Goal: Task Accomplishment & Management: Manage account settings

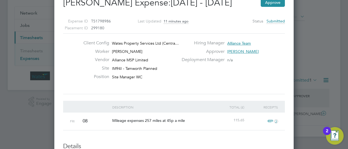
scroll to position [55, 0]
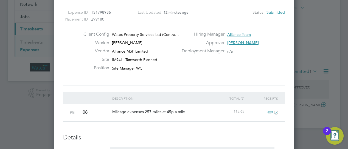
drag, startPoint x: 205, startPoint y: 2, endPoint x: 226, endPoint y: 75, distance: 75.8
click at [226, 75] on div "Client Config Wates Property Services Ltd (Centra… Worker Bill Gibbins Vendor A…" at bounding box center [174, 55] width 226 height 47
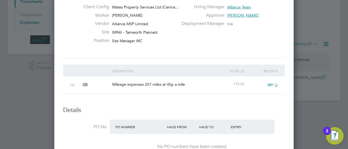
click at [273, 84] on span "2" at bounding box center [272, 85] width 12 height 7
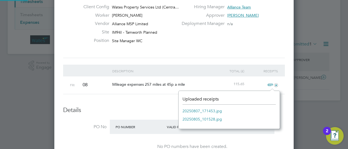
scroll to position [38, 101]
click at [197, 112] on link "20250807_171453.jpg" at bounding box center [201, 111] width 39 height 8
click at [193, 119] on link "20250805_101528.jpg" at bounding box center [201, 119] width 39 height 8
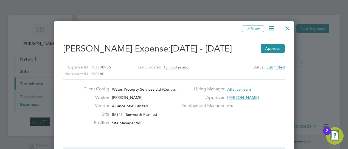
scroll to position [27, 0]
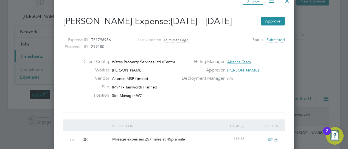
drag, startPoint x: 314, startPoint y: 0, endPoint x: 276, endPoint y: 80, distance: 87.9
click at [276, 80] on div "Deployment Manager n/a" at bounding box center [232, 80] width 109 height 8
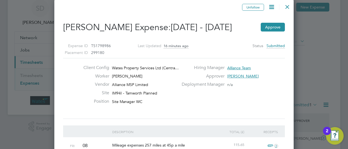
scroll to position [0, 0]
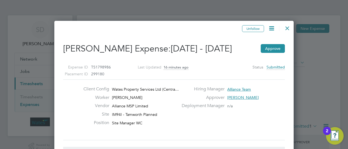
click at [288, 28] on div at bounding box center [287, 27] width 10 height 10
drag, startPoint x: 120, startPoint y: 116, endPoint x: 121, endPoint y: 113, distance: 2.8
click at [121, 114] on span "IM94I - Tamworth Planned" at bounding box center [134, 114] width 45 height 5
click at [121, 113] on span "IM94I - Tamworth Planned" at bounding box center [134, 114] width 45 height 5
click at [277, 47] on button "Approve" at bounding box center [272, 48] width 24 height 9
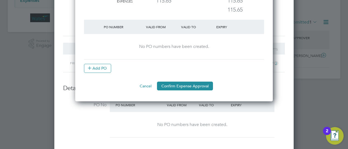
scroll to position [110, 0]
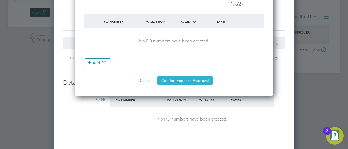
click at [185, 81] on button "Confirm Expense Approval" at bounding box center [185, 80] width 56 height 9
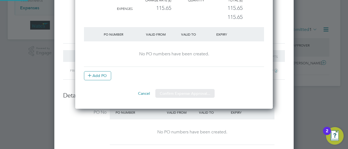
scroll to position [3, 3]
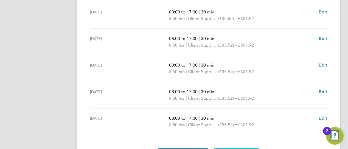
scroll to position [246, 0]
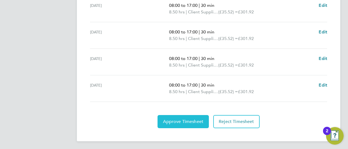
click at [180, 120] on span "Approve Timesheet" at bounding box center [183, 121] width 40 height 5
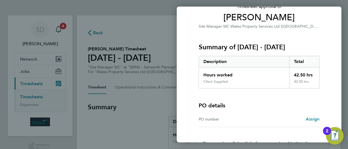
scroll to position [75, 0]
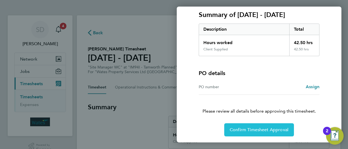
click at [265, 131] on span "Confirm Timesheet Approval" at bounding box center [258, 129] width 59 height 5
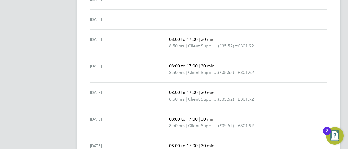
scroll to position [137, 0]
